Goal: Transaction & Acquisition: Subscribe to service/newsletter

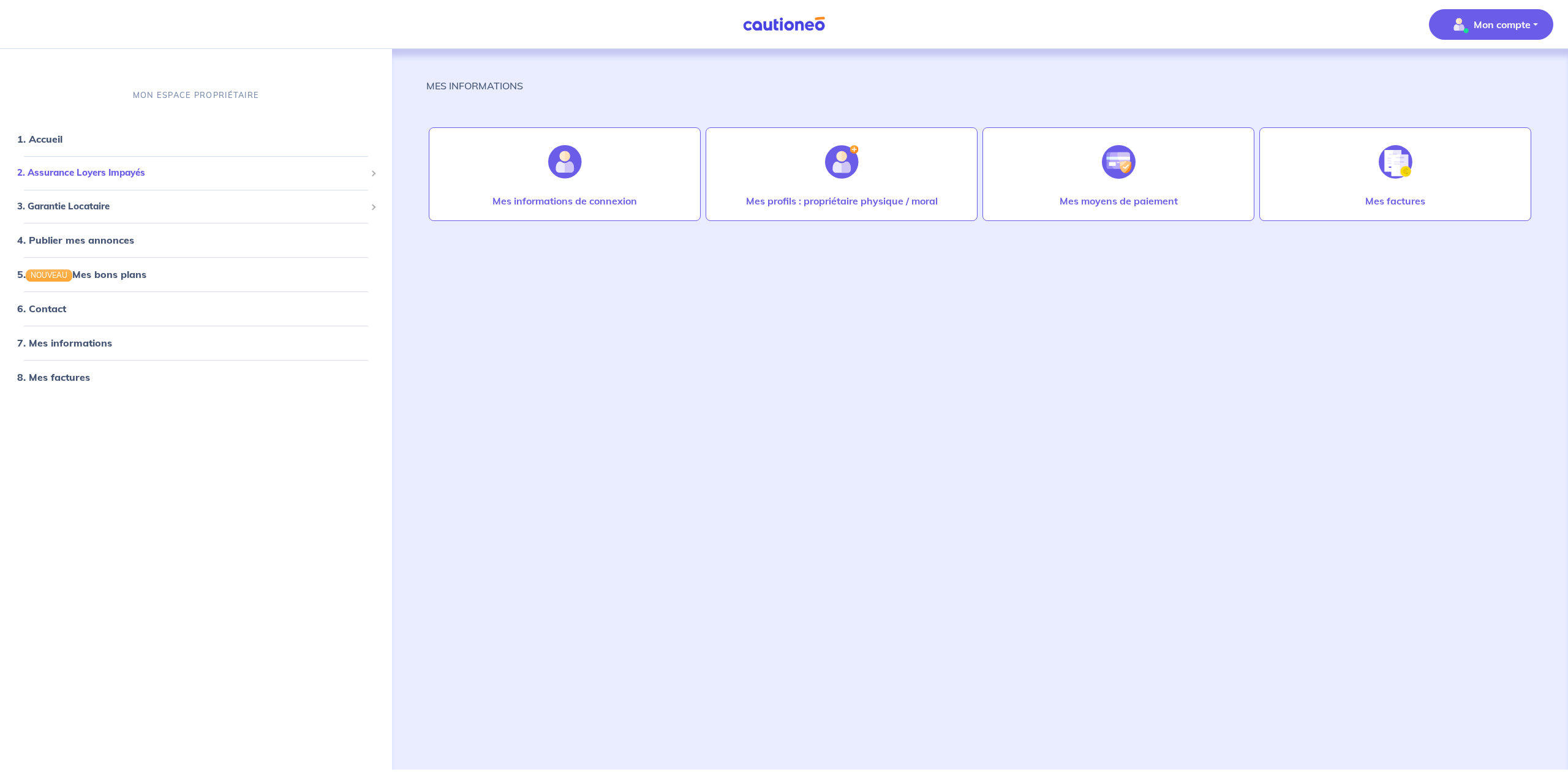
click at [93, 169] on span "2. Assurance Loyers Impayés" at bounding box center [191, 173] width 349 height 14
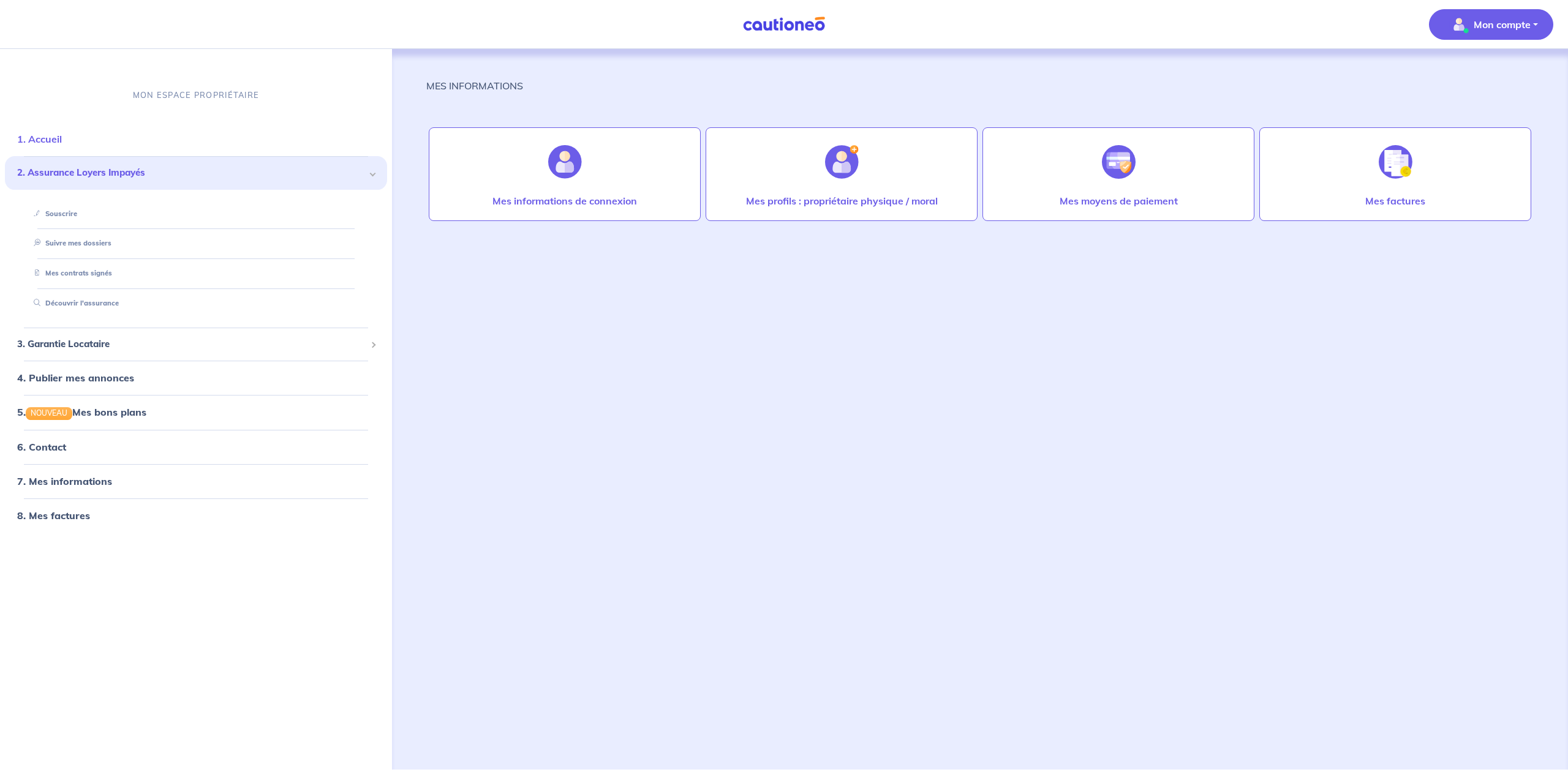
click at [49, 138] on link "1. Accueil" at bounding box center [39, 139] width 45 height 12
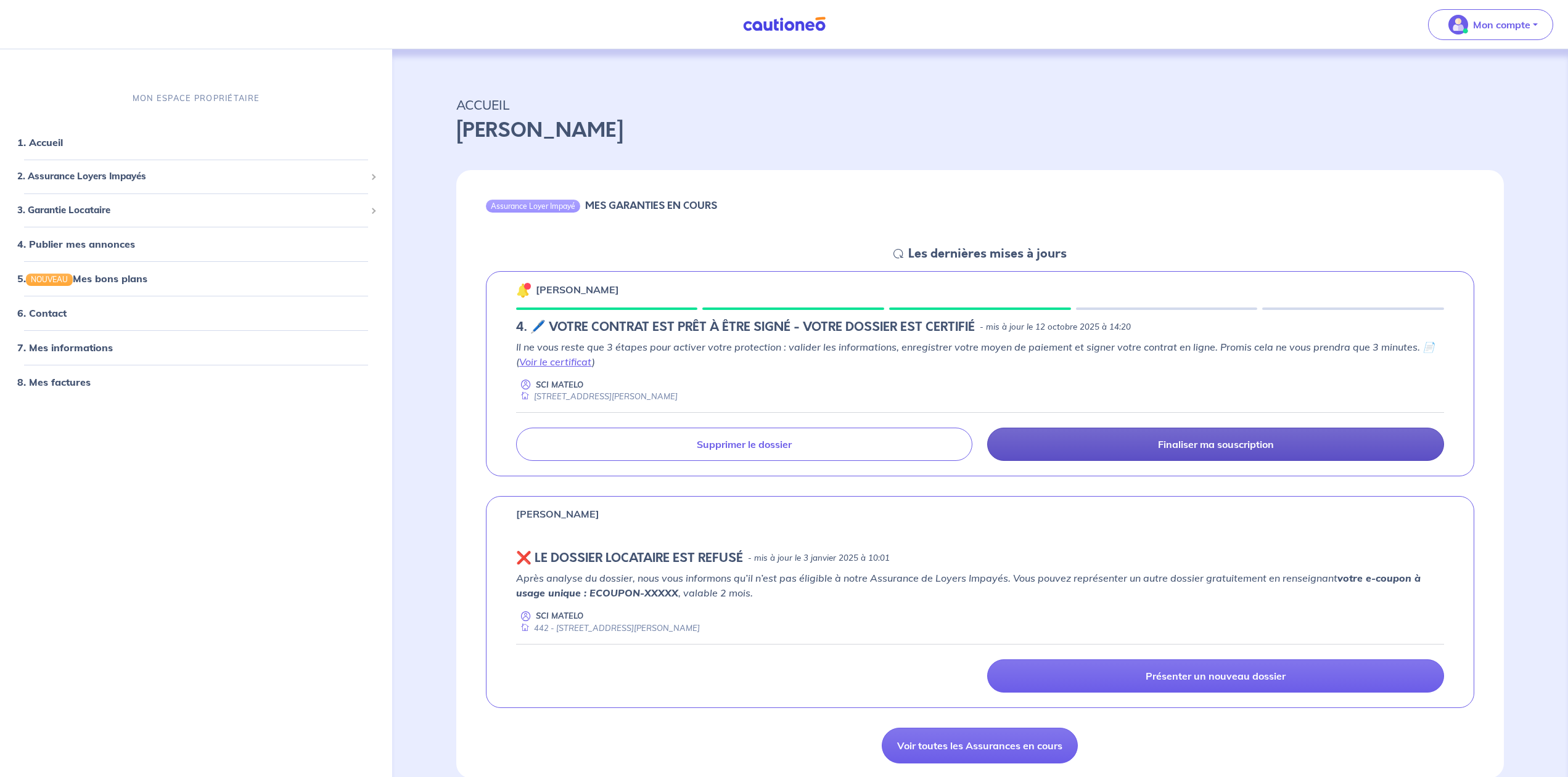
click at [1113, 453] on link "Finaliser ma souscription" at bounding box center [1216, 444] width 457 height 33
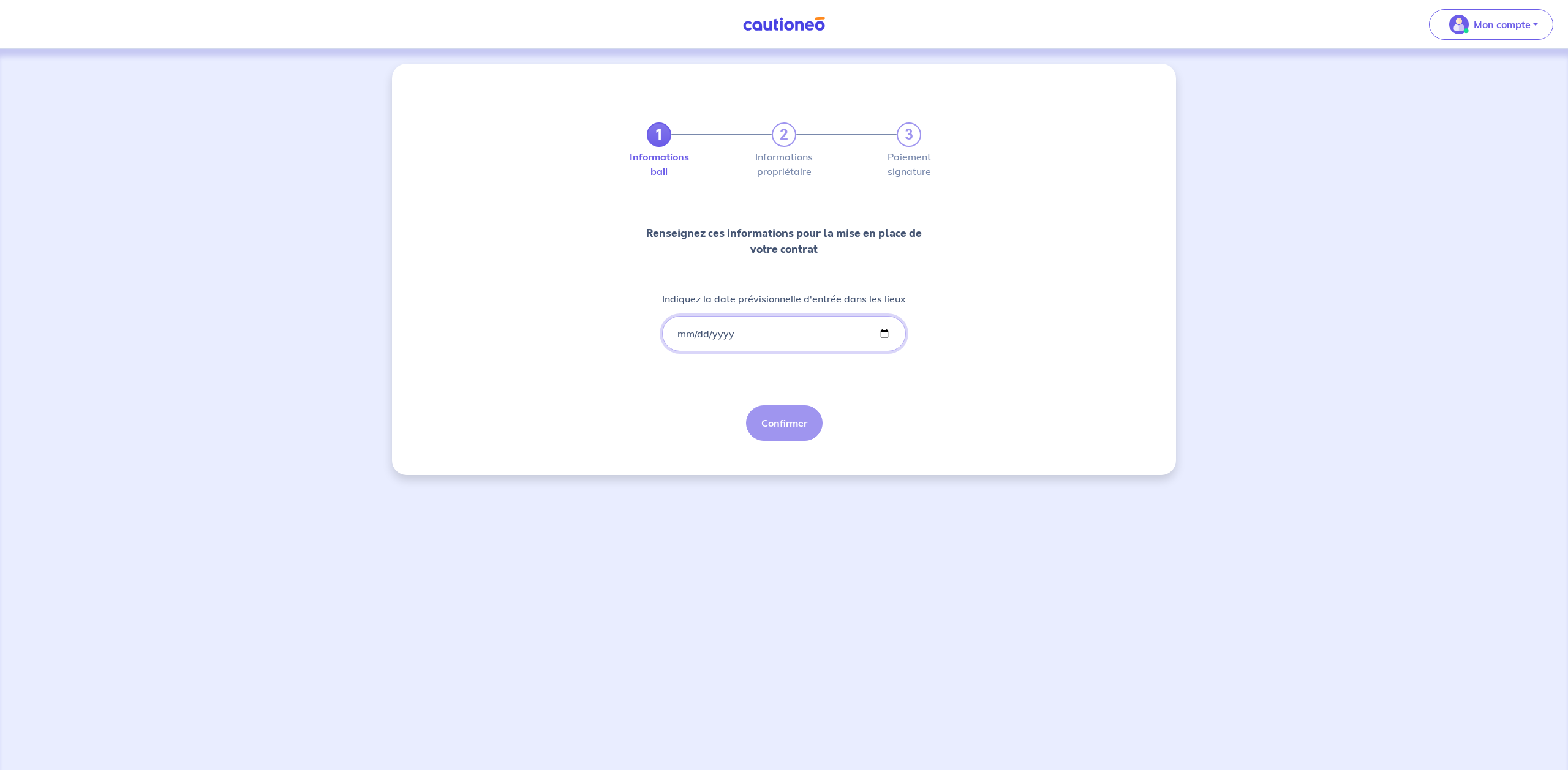
click at [886, 332] on input "Indiquez la date prévisionnelle d'entrée dans les lieux" at bounding box center [784, 334] width 244 height 36
type input "[DATE]"
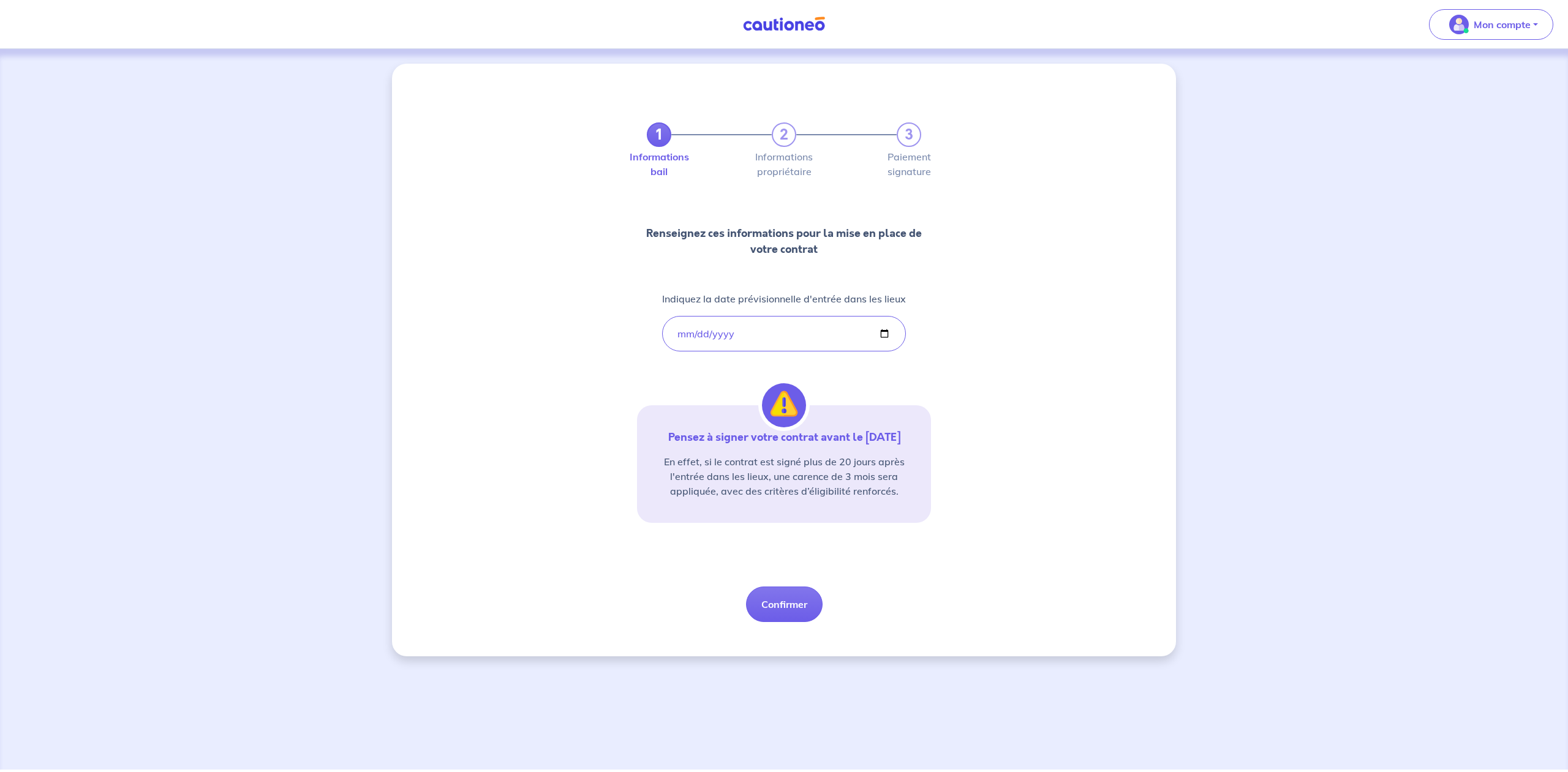
click at [926, 375] on div "1 2 3 Informations bail Informations propriétaire Paiement signature Renseignez…" at bounding box center [784, 357] width 294 height 529
click at [784, 601] on button "Confirmer" at bounding box center [784, 604] width 76 height 36
select select "FR"
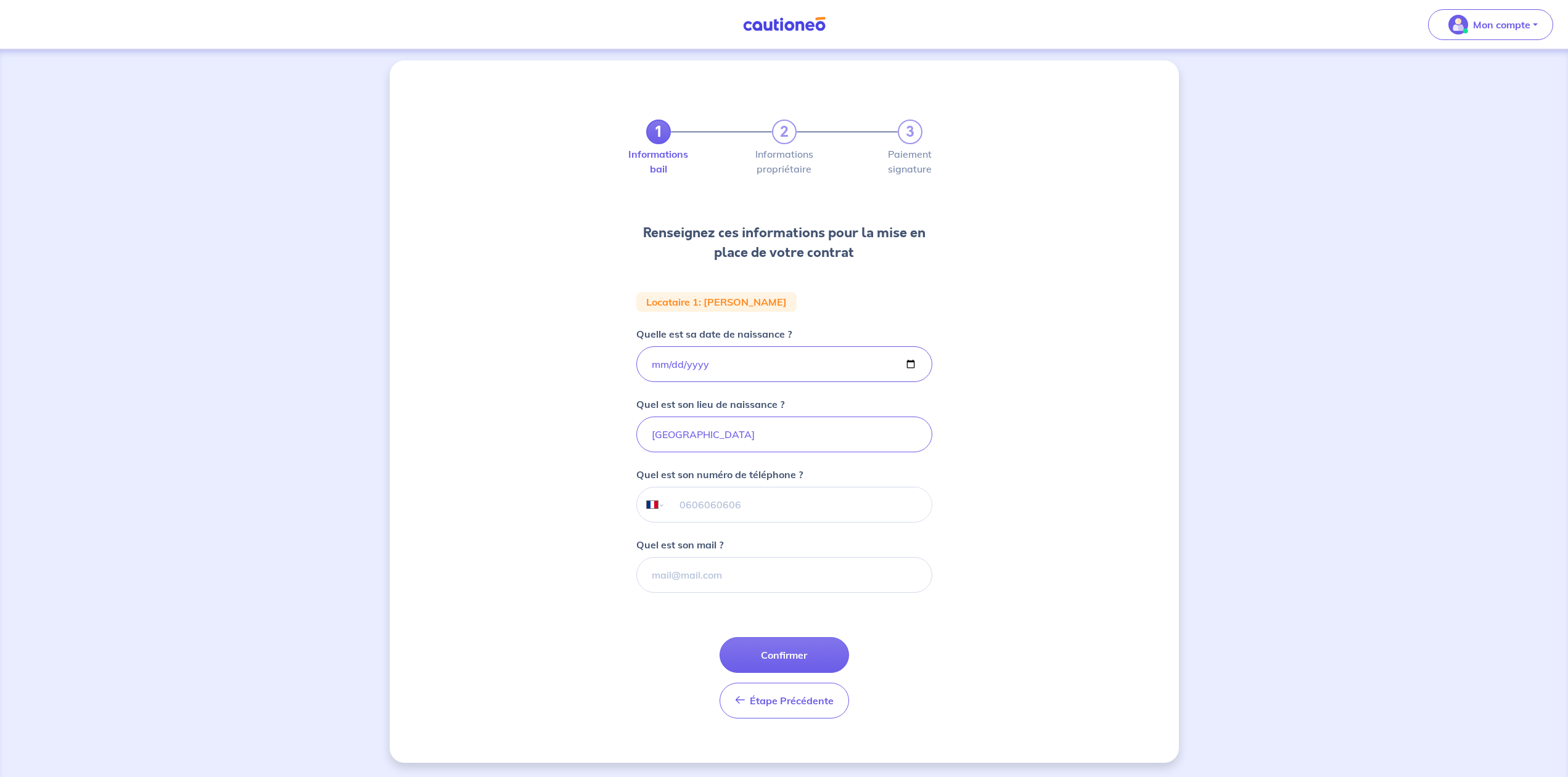
scroll to position [4, 0]
click at [820, 508] on input "tel" at bounding box center [798, 504] width 267 height 35
click at [794, 579] on input "Quel est son mail ?" at bounding box center [784, 574] width 296 height 36
